Goal: Use online tool/utility: Utilize a website feature to perform a specific function

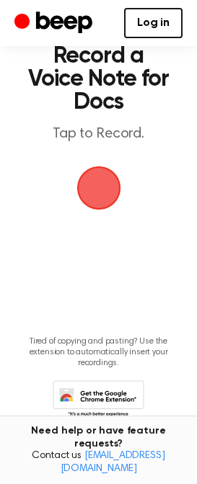
scroll to position [45, 0]
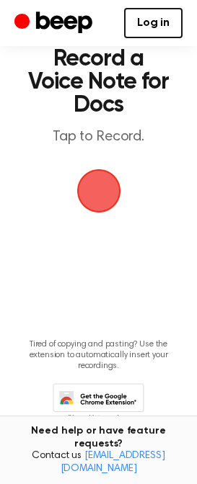
click at [97, 192] on span "button" at bounding box center [98, 191] width 79 height 79
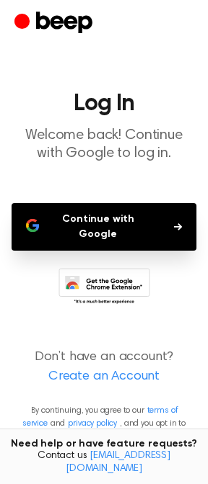
click at [145, 218] on button "Continue with Google" at bounding box center [104, 227] width 185 height 48
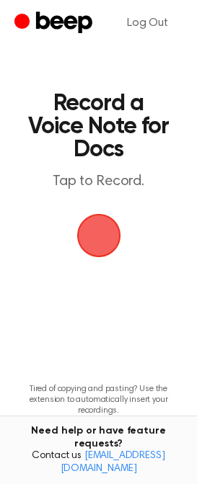
click at [110, 241] on span "button" at bounding box center [98, 235] width 49 height 49
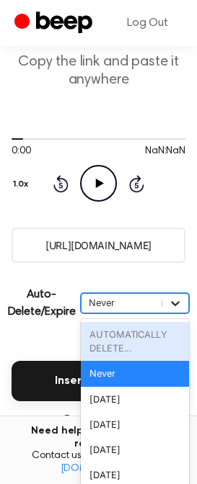
click at [177, 314] on div "option AUTOMATICALLY DELETE... focused disabled, 1 of 6. 6 results available. U…" at bounding box center [135, 303] width 108 height 20
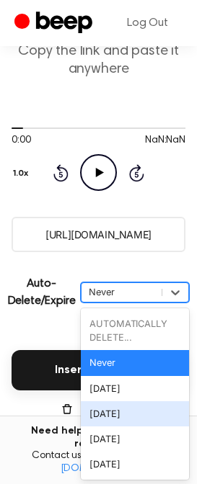
scroll to position [109, 0]
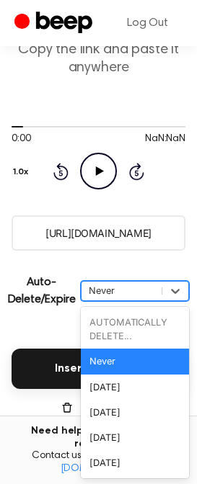
click at [58, 323] on main "Your Recording is Ready Copy the link and paste it anywhere 0:00 NaN:NaN Your b…" at bounding box center [98, 265] width 197 height 749
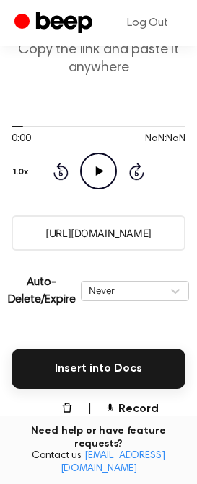
click at [63, 412] on icon "button" at bounding box center [67, 408] width 12 height 12
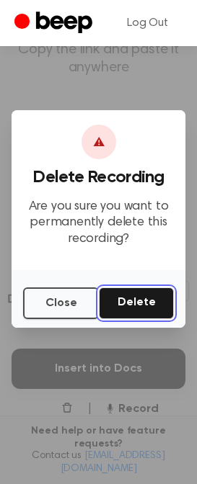
click at [139, 304] on button "Delete" at bounding box center [136, 304] width 75 height 32
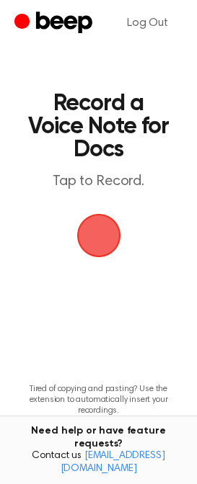
scroll to position [70, 0]
